Goal: Task Accomplishment & Management: Use online tool/utility

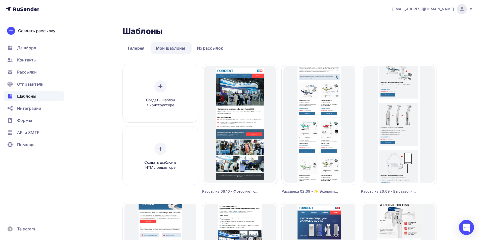
drag, startPoint x: 83, startPoint y: 208, endPoint x: 125, endPoint y: 186, distance: 47.5
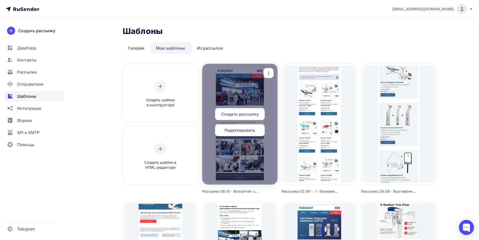
click at [241, 133] on div "Редактировать" at bounding box center [240, 130] width 50 height 12
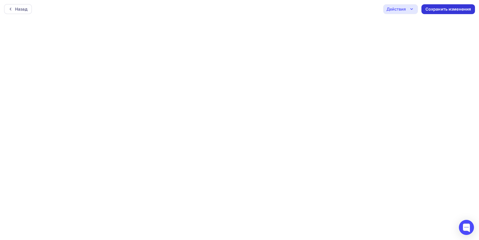
click at [443, 11] on div "Сохранить изменения" at bounding box center [449, 9] width 46 height 6
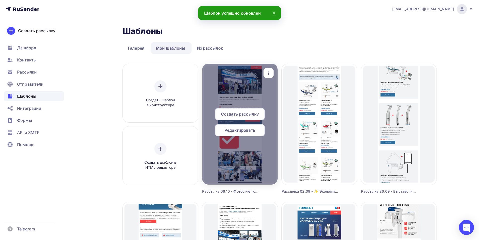
click at [249, 128] on span "Редактировать" at bounding box center [240, 130] width 31 height 6
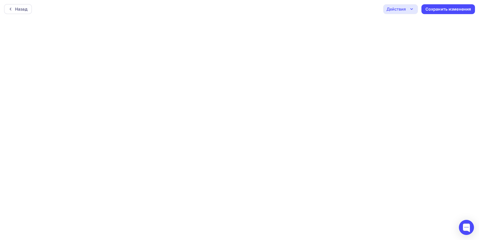
drag, startPoint x: 405, startPoint y: 10, endPoint x: 402, endPoint y: 11, distance: 2.8
click at [403, 10] on div "Действия" at bounding box center [396, 9] width 19 height 6
click at [399, 23] on div "Отправить тестовое письмо" at bounding box center [423, 24] width 67 height 6
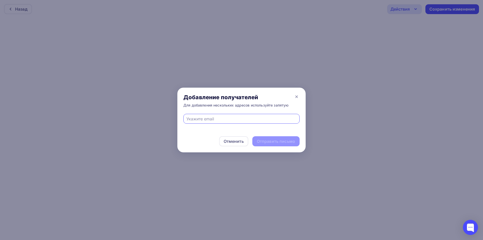
click at [245, 118] on input "text" at bounding box center [242, 119] width 110 height 6
type input "[EMAIL_ADDRESS][DOMAIN_NAME]"
click at [280, 140] on div "Отправить письмо" at bounding box center [276, 141] width 38 height 6
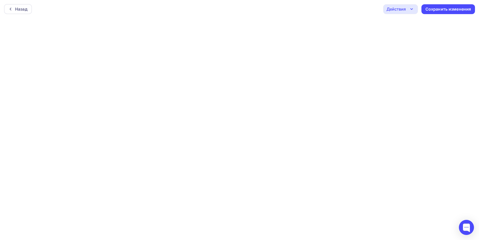
click at [399, 9] on div "Действия" at bounding box center [396, 9] width 19 height 6
click at [408, 22] on div "Отправить тестовое письмо" at bounding box center [428, 24] width 58 height 6
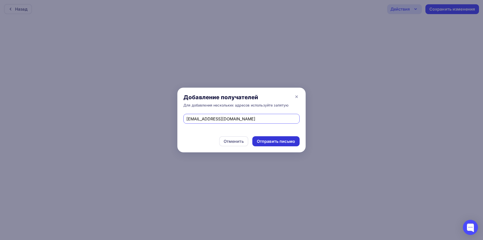
click at [269, 143] on div "Отправить письмо" at bounding box center [276, 141] width 38 height 6
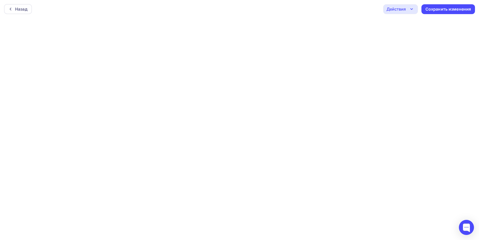
click at [407, 8] on div "Действия" at bounding box center [401, 9] width 35 height 10
click at [410, 24] on div "Отправить тестовое письмо" at bounding box center [428, 24] width 58 height 6
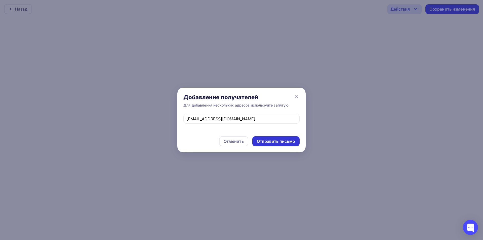
click at [286, 140] on div "Отправить письмо" at bounding box center [276, 141] width 38 height 6
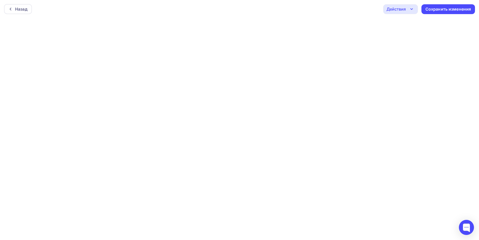
click at [394, 10] on div "Действия" at bounding box center [396, 9] width 19 height 6
click at [399, 21] on div "Отправить тестовое письмо" at bounding box center [428, 24] width 58 height 6
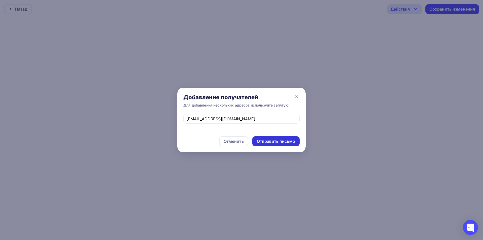
drag, startPoint x: 295, startPoint y: 141, endPoint x: 281, endPoint y: 114, distance: 30.3
click at [294, 141] on div "Отправить письмо" at bounding box center [275, 141] width 47 height 10
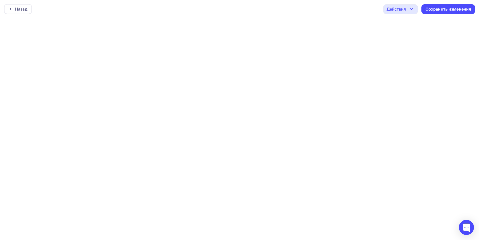
click at [400, 9] on div "Действия" at bounding box center [396, 9] width 19 height 6
click at [405, 22] on div "Отправить тестовое письмо" at bounding box center [428, 24] width 58 height 6
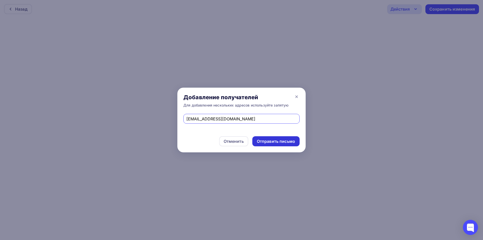
click at [283, 141] on div "Отправить письмо" at bounding box center [276, 141] width 38 height 6
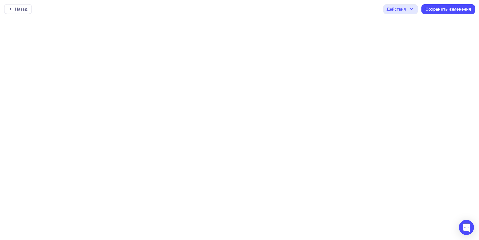
click at [398, 10] on div "Действия" at bounding box center [396, 9] width 19 height 6
click at [405, 23] on div "Отправить тестовое письмо" at bounding box center [428, 24] width 58 height 6
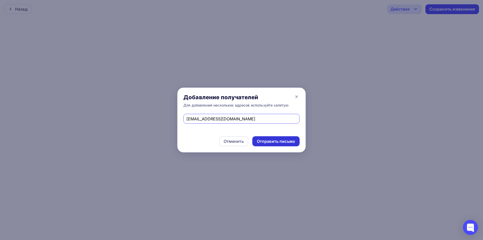
click at [272, 139] on div "Отправить письмо" at bounding box center [276, 141] width 38 height 6
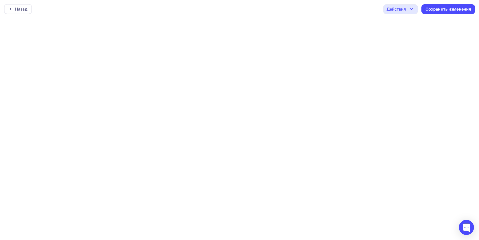
click at [405, 11] on div "Действия" at bounding box center [396, 9] width 19 height 6
click at [410, 25] on div "Отправить тестовое письмо" at bounding box center [428, 24] width 58 height 6
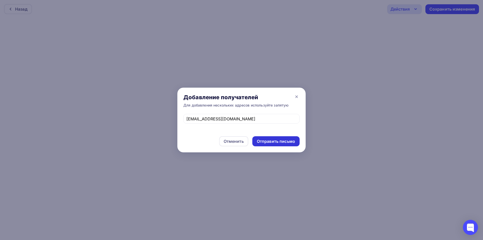
click at [274, 140] on div "Отправить письмо" at bounding box center [276, 141] width 38 height 6
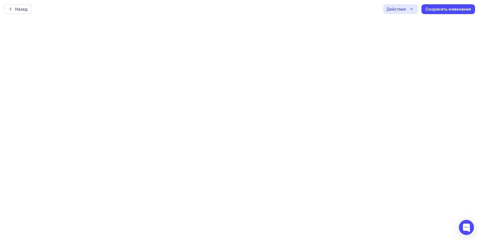
click at [399, 11] on div "Действия" at bounding box center [396, 9] width 19 height 6
click at [409, 23] on div "Отправить тестовое письмо" at bounding box center [428, 24] width 58 height 6
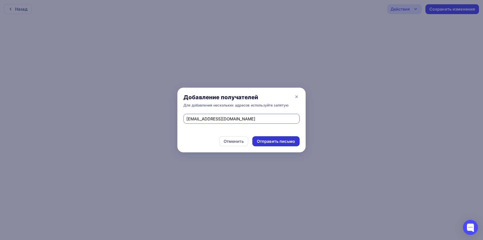
click at [287, 137] on div "Отправить письмо" at bounding box center [275, 141] width 47 height 10
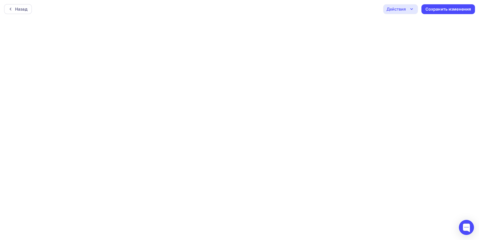
click at [403, 8] on div "Действия" at bounding box center [396, 9] width 19 height 6
click at [398, 26] on div "Отправить тестовое письмо" at bounding box center [423, 24] width 67 height 6
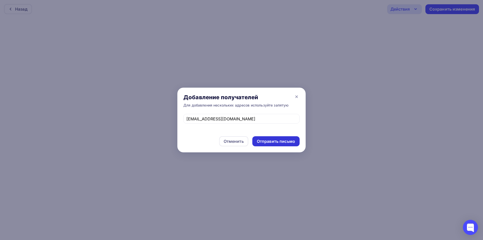
click at [272, 142] on div "Отправить письмо" at bounding box center [276, 141] width 38 height 6
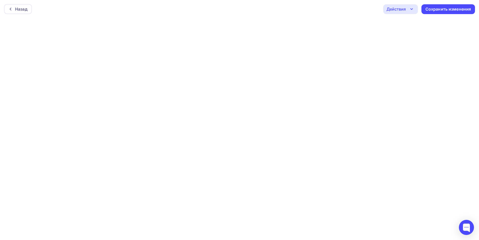
drag, startPoint x: 405, startPoint y: 7, endPoint x: 409, endPoint y: 14, distance: 8.2
click at [405, 6] on div "Действия" at bounding box center [396, 9] width 19 height 6
drag, startPoint x: 411, startPoint y: 25, endPoint x: 383, endPoint y: 35, distance: 30.3
click at [409, 24] on div "Отправить тестовое письмо" at bounding box center [428, 24] width 58 height 6
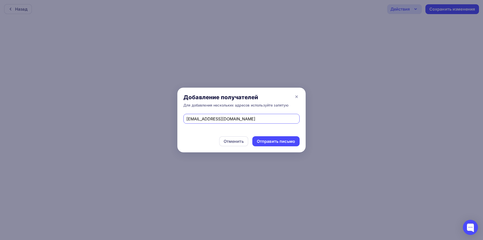
drag, startPoint x: 237, startPoint y: 118, endPoint x: 163, endPoint y: 127, distance: 74.4
click at [163, 127] on div "Добавление получателей Для добавления нескольких адресов используйте запятую [E…" at bounding box center [241, 120] width 483 height 240
click at [216, 119] on input "text" at bounding box center [242, 119] width 110 height 6
type input "[PERSON_NAME][EMAIL_ADDRESS][DOMAIN_NAME]"
click at [264, 141] on div "Отправить письмо" at bounding box center [276, 141] width 38 height 6
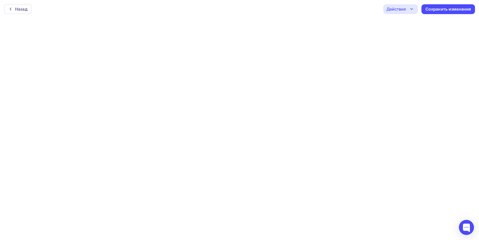
click at [405, 9] on div "Действия" at bounding box center [396, 9] width 19 height 6
click at [409, 23] on div "Отправить тестовое письмо" at bounding box center [428, 24] width 58 height 6
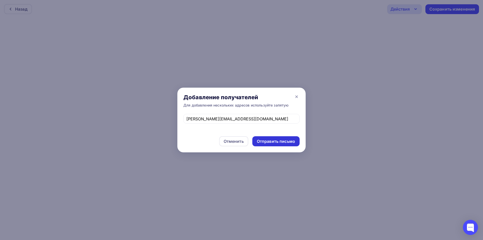
click at [266, 137] on div "Отправить письмо" at bounding box center [275, 141] width 47 height 10
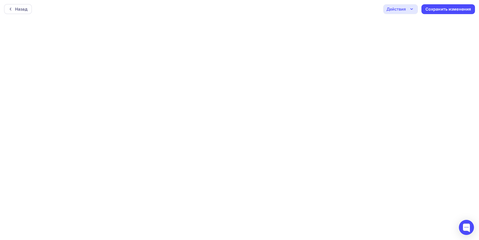
drag, startPoint x: 411, startPoint y: 11, endPoint x: 412, endPoint y: 19, distance: 8.4
click at [410, 11] on icon "button" at bounding box center [412, 9] width 6 height 6
click at [413, 23] on div "Отправить тестовое письмо" at bounding box center [428, 24] width 58 height 6
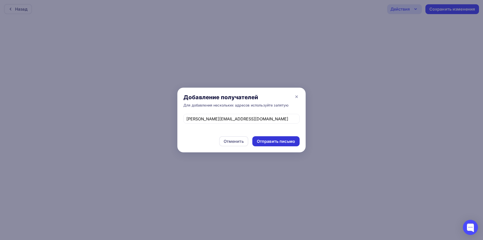
click at [273, 141] on div "Отправить письмо" at bounding box center [276, 141] width 38 height 6
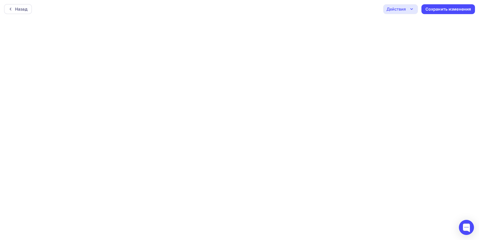
click at [404, 9] on div "Действия" at bounding box center [396, 9] width 19 height 6
click at [405, 22] on div "Отправить тестовое письмо" at bounding box center [428, 24] width 58 height 6
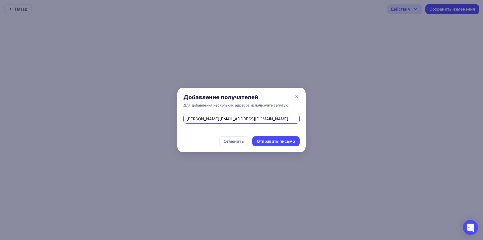
drag, startPoint x: 252, startPoint y: 120, endPoint x: 167, endPoint y: 127, distance: 85.9
click at [167, 127] on div "Добавление получателей Для добавления нескольких адресов используйте запятую [P…" at bounding box center [241, 120] width 483 height 240
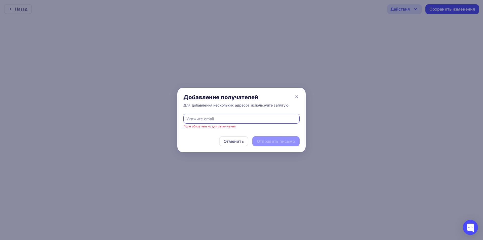
click at [215, 118] on input "text" at bounding box center [242, 119] width 110 height 6
type input "[EMAIL_ADDRESS][DOMAIN_NAME]"
click at [272, 142] on div "Отправить письмо" at bounding box center [276, 141] width 38 height 6
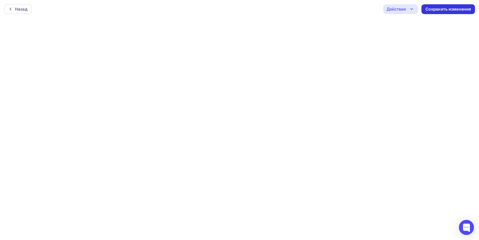
click at [453, 9] on div "Сохранить изменения" at bounding box center [449, 9] width 46 height 6
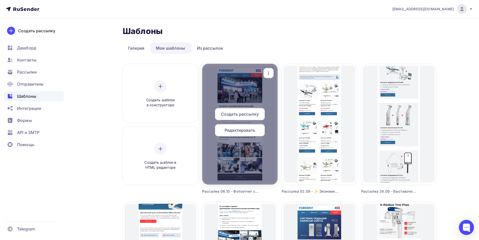
click at [249, 112] on span "Создать рассылку" at bounding box center [240, 114] width 38 height 6
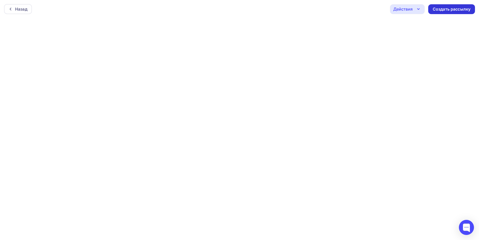
click at [461, 12] on div "Создать рассылку" at bounding box center [452, 9] width 38 height 6
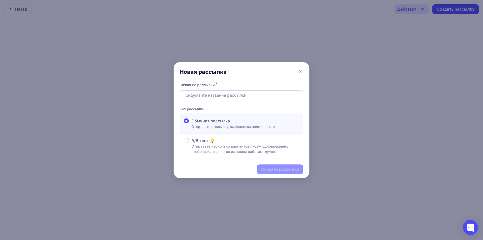
click at [214, 90] on div at bounding box center [242, 95] width 124 height 10
click at [215, 95] on input "text" at bounding box center [242, 95] width 118 height 6
click at [205, 97] on input "Рассылка 07.08 - Тест" at bounding box center [242, 95] width 118 height 6
drag, startPoint x: 207, startPoint y: 96, endPoint x: 204, endPoint y: 96, distance: 2.8
click at [204, 96] on input "Рассылка 07.08 - Тест" at bounding box center [242, 95] width 118 height 6
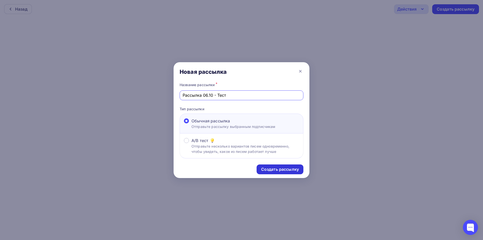
type input "Рассылка 06.10 - Тест"
click at [291, 167] on div "Создать рассылку" at bounding box center [280, 169] width 38 height 6
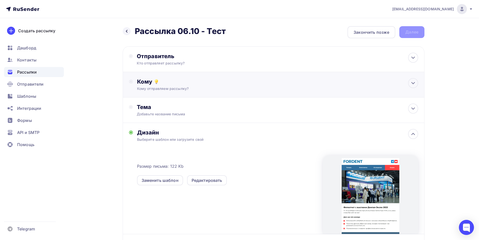
drag, startPoint x: 186, startPoint y: 58, endPoint x: 197, endPoint y: 91, distance: 34.7
click at [186, 58] on div "Отправитель" at bounding box center [191, 56] width 109 height 7
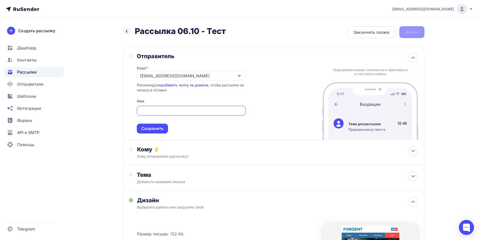
click at [173, 77] on div "[EMAIL_ADDRESS][DOMAIN_NAME]" at bounding box center [191, 76] width 109 height 10
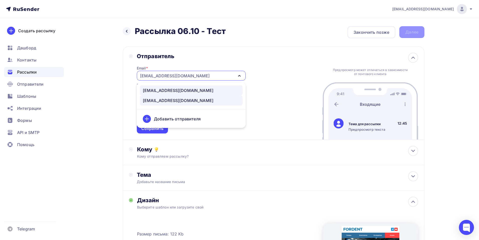
click at [162, 89] on div "[EMAIL_ADDRESS][DOMAIN_NAME]" at bounding box center [178, 90] width 71 height 6
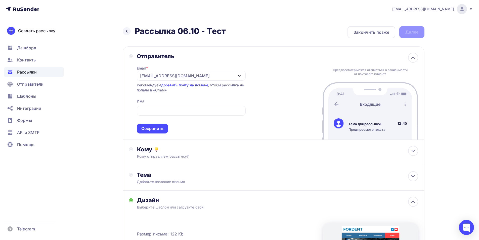
click at [174, 104] on span "Сохранить" at bounding box center [191, 119] width 109 height 30
click at [176, 108] on input "text" at bounding box center [191, 111] width 103 height 6
click at [147, 110] on input "Комапняи FORDENT" at bounding box center [191, 111] width 103 height 6
click at [154, 110] on input "Компапняи FORDENT" at bounding box center [191, 111] width 103 height 6
click at [152, 127] on div "Сохранить" at bounding box center [152, 129] width 22 height 6
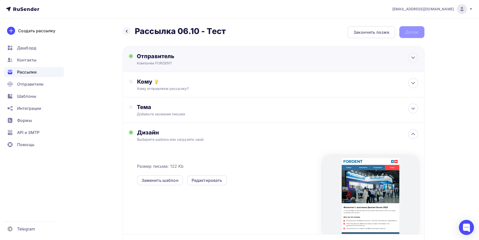
click at [177, 67] on div "Отправитель Компаняи FORDENT Email * [EMAIL_ADDRESS][DOMAIN_NAME] [EMAIL_ADDRES…" at bounding box center [274, 59] width 302 height 26
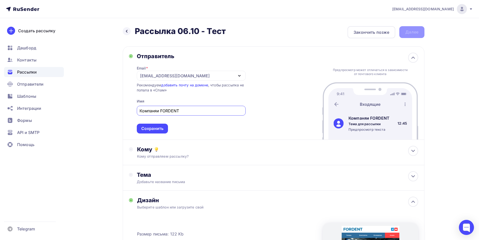
click at [156, 111] on input "Компаняи FORDENT" at bounding box center [191, 111] width 103 height 6
drag, startPoint x: 161, startPoint y: 111, endPoint x: 155, endPoint y: 112, distance: 5.4
click at [155, 112] on input "Компаняи FORDENT" at bounding box center [191, 111] width 103 height 6
type input "Компания FORDENT"
click at [183, 125] on span "Компания FORDENT Сохранить" at bounding box center [191, 119] width 109 height 30
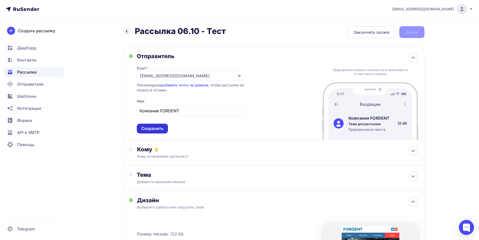
click at [151, 127] on div "Сохранить" at bounding box center [152, 129] width 22 height 6
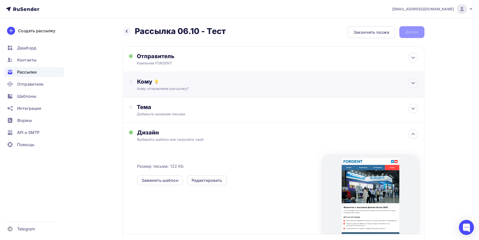
click at [193, 85] on div "Кому Кому отправляем рассылку? Списки получателей Выберите список Все списки id…" at bounding box center [277, 84] width 281 height 13
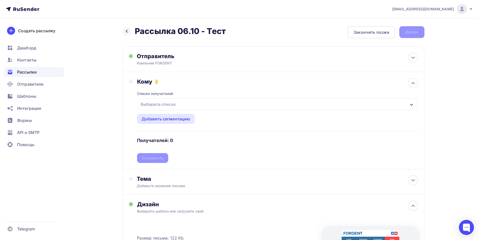
click at [168, 102] on div "Выберите список" at bounding box center [158, 104] width 39 height 9
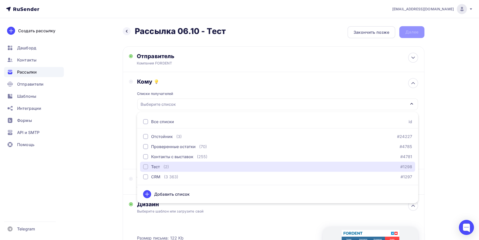
drag, startPoint x: 166, startPoint y: 165, endPoint x: 123, endPoint y: 164, distance: 43.0
click at [166, 165] on div "(2)" at bounding box center [167, 167] width 6 height 6
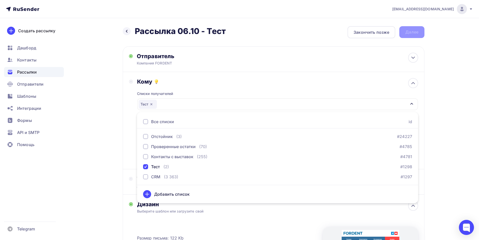
click at [104, 167] on div "Назад Рассылка 06.10 - Тест Рассылка 06.10 - Тест Закончить позже Далее Отправи…" at bounding box center [239, 191] width 413 height 346
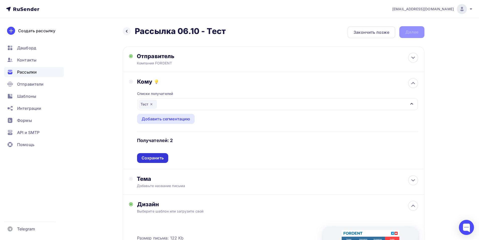
click at [159, 156] on div "Сохранить" at bounding box center [153, 158] width 22 height 6
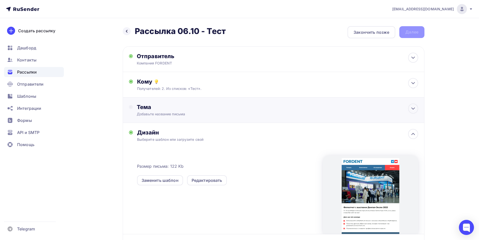
click at [156, 119] on div "Тема Добавьте название письма Тема * Рекомендуем использовать не более 150 симв…" at bounding box center [274, 109] width 302 height 25
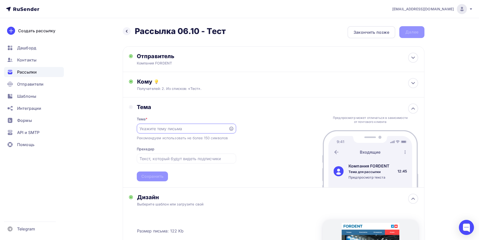
click at [200, 129] on input "text" at bounding box center [183, 129] width 86 height 6
paste input "📸 Фотоотчет с выставки Дентал-Экспо 2025"
type input "📸 Фотоотчет с выставки Дентал-Экспо 2025"
drag, startPoint x: 160, startPoint y: 180, endPoint x: 174, endPoint y: 178, distance: 14.9
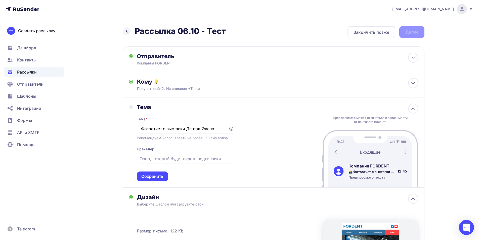
click at [159, 180] on div "Сохранить" at bounding box center [152, 176] width 31 height 10
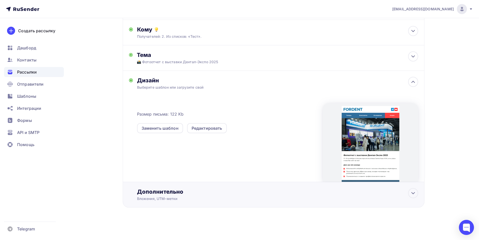
click at [180, 190] on div "Дополнительно" at bounding box center [277, 191] width 281 height 7
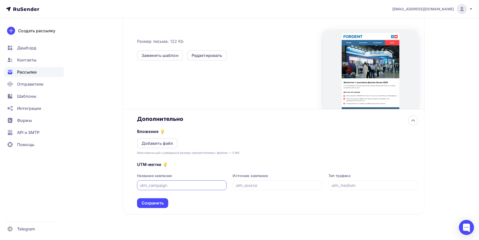
scroll to position [125, 0]
type input "06102025"
click at [260, 186] on input "text" at bounding box center [278, 185] width 84 height 6
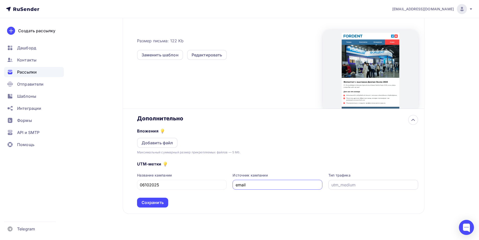
type input "email"
click at [352, 186] on input "text" at bounding box center [374, 185] width 84 height 6
paste input "Фотоотчет с выставки Дентал-Экспо 2025"
drag, startPoint x: 353, startPoint y: 187, endPoint x: 376, endPoint y: 187, distance: 22.7
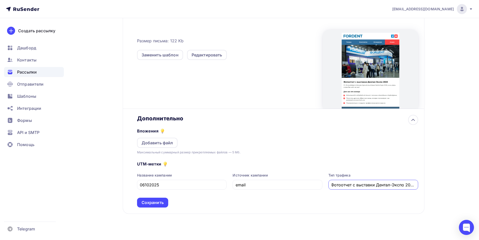
click at [376, 187] on input "Фотоотчет с выставки Дентал-Экспо 2025" at bounding box center [374, 185] width 84 height 6
type input "Фотоотчет Дентал-Экспо 2025"
drag, startPoint x: 156, startPoint y: 202, endPoint x: 191, endPoint y: 187, distance: 37.9
click at [157, 202] on div "Сохранить" at bounding box center [153, 203] width 22 height 6
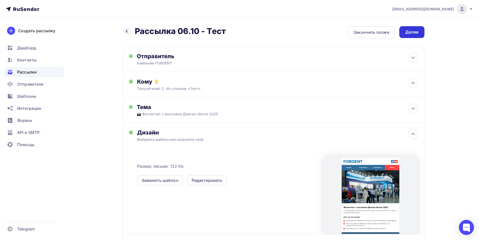
click at [411, 33] on div "Далее" at bounding box center [412, 32] width 13 height 6
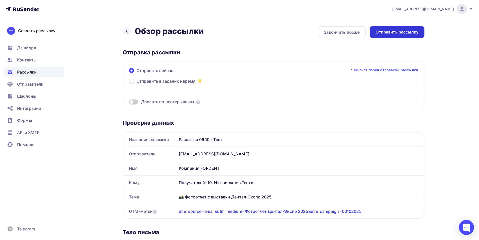
click at [406, 32] on div "Отправить рассылку" at bounding box center [397, 32] width 43 height 6
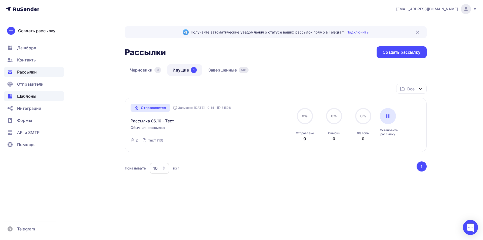
drag, startPoint x: 28, startPoint y: 96, endPoint x: 48, endPoint y: 100, distance: 20.6
click at [28, 96] on span "Шаблоны" at bounding box center [26, 96] width 19 height 6
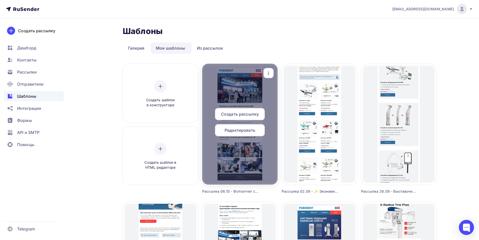
click at [238, 114] on span "Создать рассылку" at bounding box center [240, 114] width 38 height 6
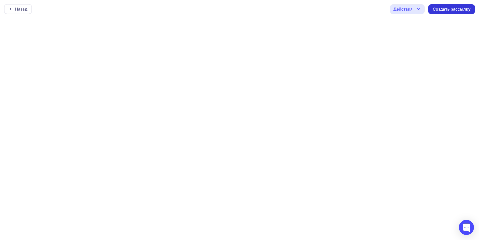
click at [453, 6] on div "Создать рассылку" at bounding box center [452, 9] width 47 height 10
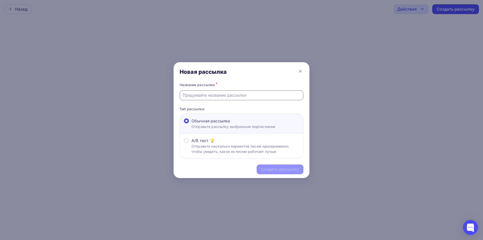
click at [219, 92] on input "text" at bounding box center [242, 95] width 118 height 6
drag, startPoint x: 208, startPoint y: 95, endPoint x: 204, endPoint y: 95, distance: 4.0
click at [204, 95] on input "Рассылка 07.08 - Тест" at bounding box center [242, 95] width 118 height 6
click at [208, 94] on input "Рассылка 07.08 - Тест" at bounding box center [242, 95] width 118 height 6
click at [203, 96] on input "Рассылка 07.08 - Тест" at bounding box center [242, 95] width 118 height 6
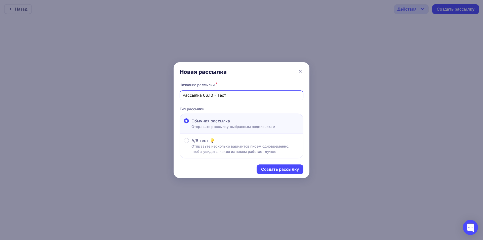
click at [221, 92] on input "Рассылка 06.10 - Тест" at bounding box center [242, 95] width 118 height 6
paste input "📸 Фотоотчет с выставки Дентал-Экспо 2025"
type input "Рассылка 06.10 - 📸 Фотоотчет с выставки Дентал-Экспо 2025"
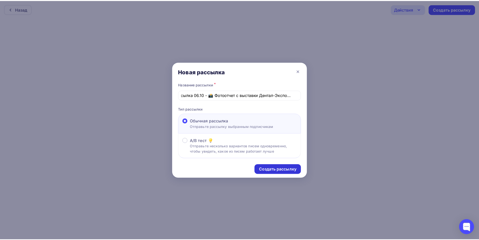
scroll to position [0, 0]
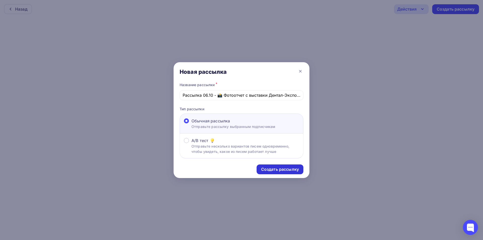
click at [278, 166] on div "Создать рассылку" at bounding box center [280, 169] width 38 height 6
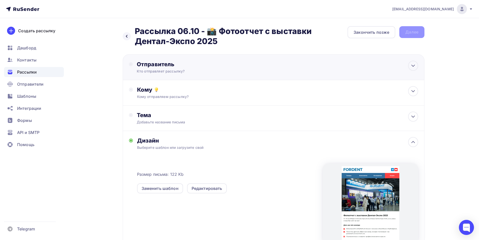
click at [186, 69] on div "Кто отправляет рассылку?" at bounding box center [186, 71] width 98 height 5
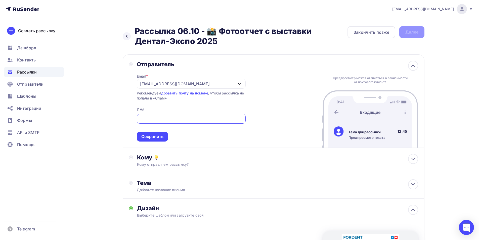
drag, startPoint x: 162, startPoint y: 83, endPoint x: 162, endPoint y: 102, distance: 18.9
click at [162, 83] on div "[EMAIL_ADDRESS][DOMAIN_NAME]" at bounding box center [175, 84] width 70 height 6
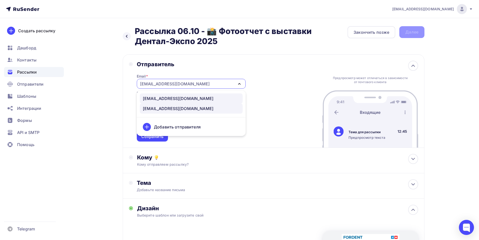
click at [157, 96] on div "[EMAIL_ADDRESS][DOMAIN_NAME]" at bounding box center [178, 98] width 71 height 6
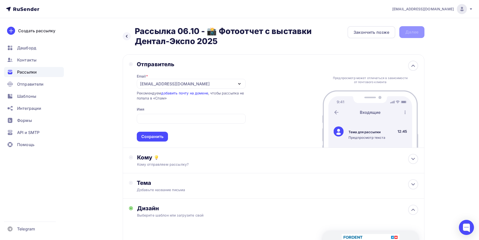
click at [166, 113] on span "Сохранить" at bounding box center [191, 127] width 109 height 30
click at [169, 117] on input "text" at bounding box center [191, 119] width 103 height 6
drag, startPoint x: 193, startPoint y: 121, endPoint x: 140, endPoint y: 118, distance: 52.7
click at [140, 118] on input "Компания FORDENT" at bounding box center [191, 119] width 103 height 6
type input "Компания FORDENT"
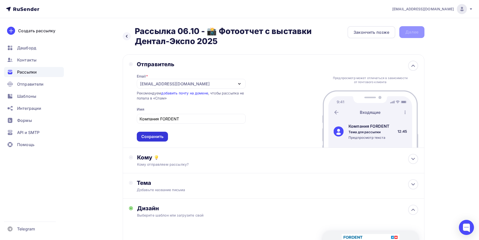
click at [155, 136] on div "Сохранить" at bounding box center [152, 137] width 22 height 6
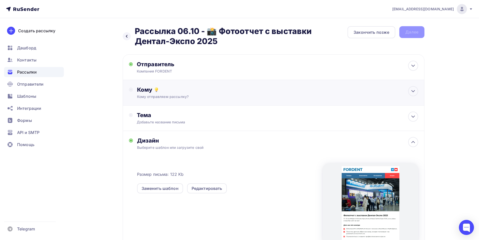
click at [180, 97] on div "Кому отправляем рассылку?" at bounding box center [263, 96] width 253 height 5
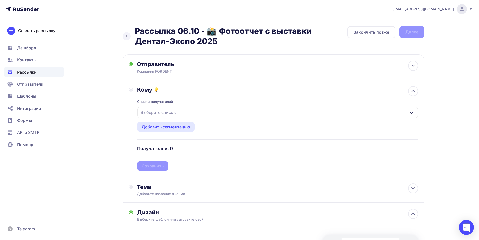
click at [161, 112] on div "Выберите список" at bounding box center [158, 112] width 39 height 9
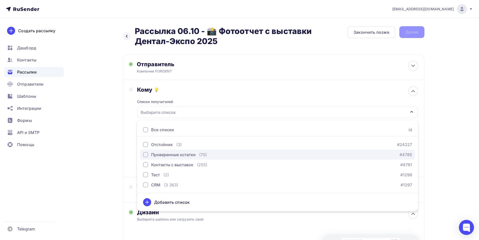
click at [161, 154] on div "Проверенные остатки" at bounding box center [173, 155] width 45 height 6
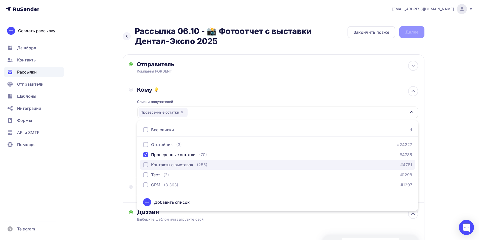
click at [163, 164] on div "Контакты с выставок" at bounding box center [172, 165] width 42 height 6
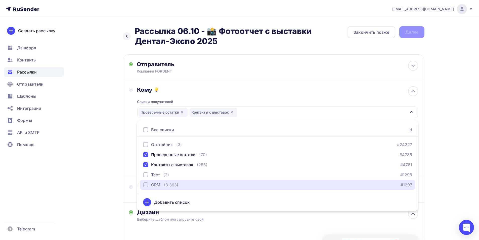
drag, startPoint x: 151, startPoint y: 184, endPoint x: 119, endPoint y: 186, distance: 32.3
click at [150, 184] on div "CRM" at bounding box center [151, 185] width 17 height 6
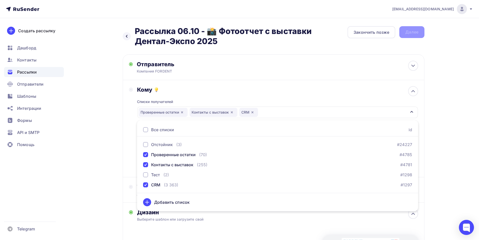
click at [99, 181] on div "Назад Рассылка 06.10 - 📸 Фотоотчет с выставки Дентал-Экспо 2025 Рассылка 06.10 …" at bounding box center [239, 195] width 413 height 354
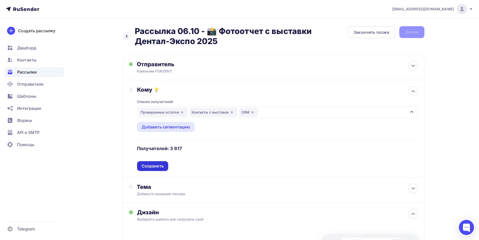
click at [151, 167] on div "Сохранить" at bounding box center [153, 166] width 22 height 6
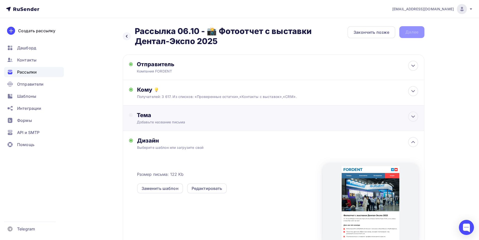
click at [161, 118] on div "Тема Добавьте название письма Тема * Рекомендуем использовать не более 150 симв…" at bounding box center [186, 118] width 99 height 13
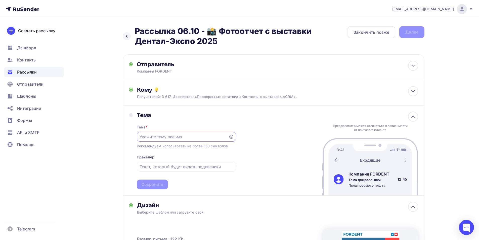
click at [163, 136] on input "text" at bounding box center [183, 137] width 86 height 6
paste input "📸 Фотоотчет с выставки Дентал-Экспо 2025"
type input "📸 Фотоотчет с выставки Дентал-Экспо 2025"
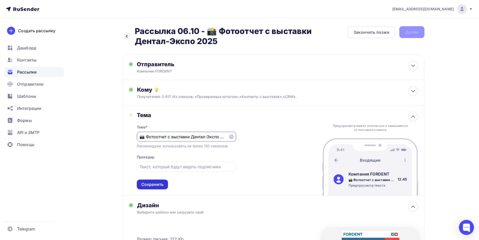
click at [151, 181] on div "Сохранить" at bounding box center [152, 184] width 22 height 6
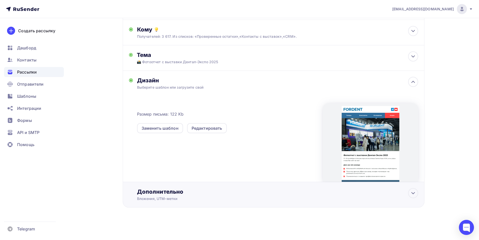
click at [172, 194] on div "Дополнительно" at bounding box center [277, 191] width 281 height 7
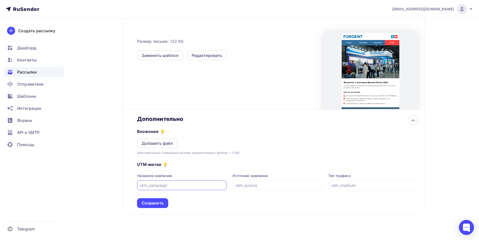
scroll to position [135, 0]
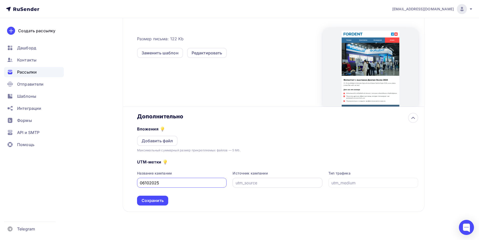
type input "06102025"
click at [261, 183] on input "text" at bounding box center [278, 183] width 84 height 6
type input "email"
drag, startPoint x: 350, startPoint y: 181, endPoint x: 354, endPoint y: 190, distance: 9.0
click at [350, 182] on input "text" at bounding box center [374, 183] width 84 height 6
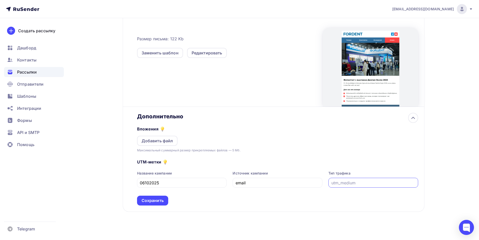
paste input "📸 Фотоотчет с выставки Дентал-Экспо 2025"
drag, startPoint x: 332, startPoint y: 183, endPoint x: 328, endPoint y: 183, distance: 4.5
click at [328, 183] on div "Название кампании 06102025 Источник кампании email Тип трафика 📸 Фотоотчет с вы…" at bounding box center [277, 179] width 281 height 17
click at [332, 183] on input "📸 Фотоотчет с выставки Дентал-Экспо 2025" at bounding box center [374, 183] width 84 height 6
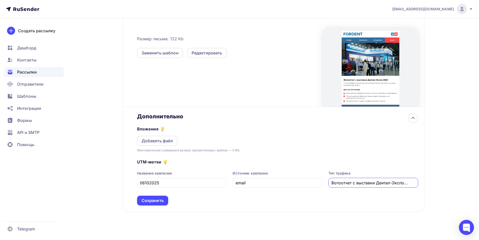
click at [332, 185] on input "📸 Фотоотчет с выставки Дентал-Экспо 2025" at bounding box center [374, 183] width 84 height 6
click at [334, 182] on input "📸 Фотоотчет с выставки Дентал-Экспо 2025" at bounding box center [374, 183] width 84 height 6
drag, startPoint x: 354, startPoint y: 182, endPoint x: 377, endPoint y: 184, distance: 23.2
click at [377, 184] on input "Фотоотчет с выставки Дентал-Экспо 2025" at bounding box center [374, 183] width 84 height 6
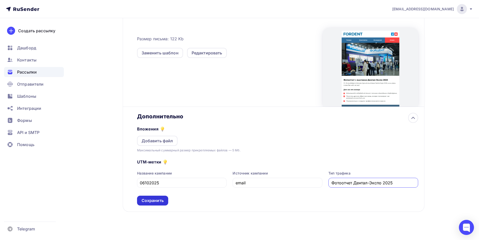
type input "Фотоотчет Дентал-Экспо 2025"
drag, startPoint x: 155, startPoint y: 198, endPoint x: 160, endPoint y: 198, distance: 5.1
click at [155, 198] on div "Сохранить" at bounding box center [153, 201] width 22 height 6
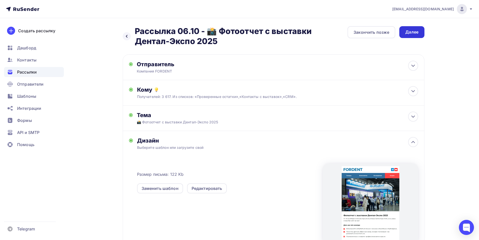
click at [418, 33] on div "Далее" at bounding box center [412, 32] width 13 height 6
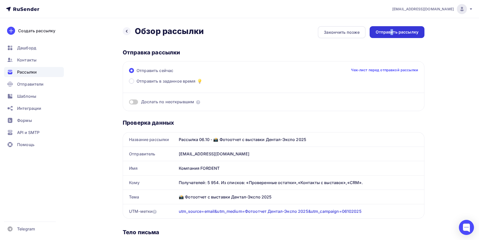
click at [392, 35] on div "Отправить рассылку" at bounding box center [397, 32] width 55 height 12
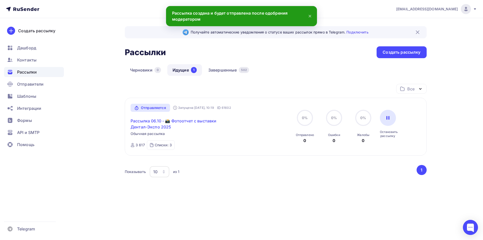
click at [182, 121] on link "Рассылка 06.10 - 📸 Фотоотчет с выставки Дентал-Экспо 2025" at bounding box center [174, 124] width 86 height 12
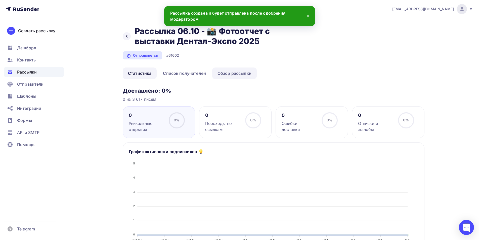
click at [234, 69] on link "Обзор рассылки" at bounding box center [234, 73] width 45 height 12
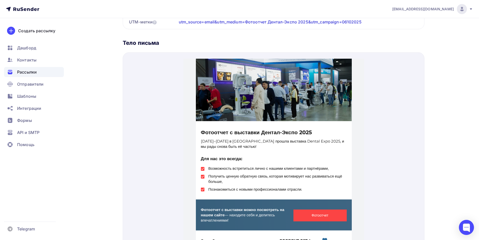
scroll to position [64, 0]
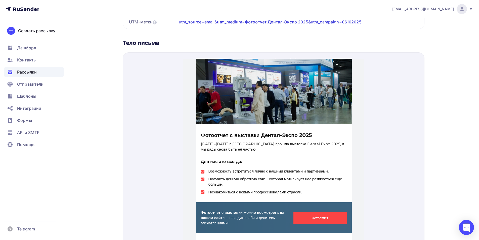
click at [20, 73] on span "Рассылки" at bounding box center [27, 72] width 20 height 6
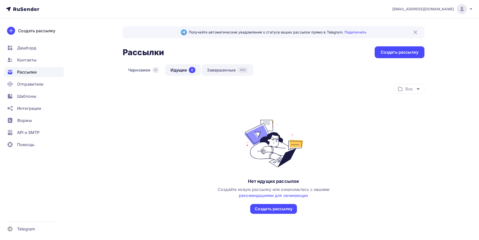
click at [221, 69] on link "Завершенные 503" at bounding box center [228, 70] width 52 height 12
